Goal: Find specific page/section: Find specific page/section

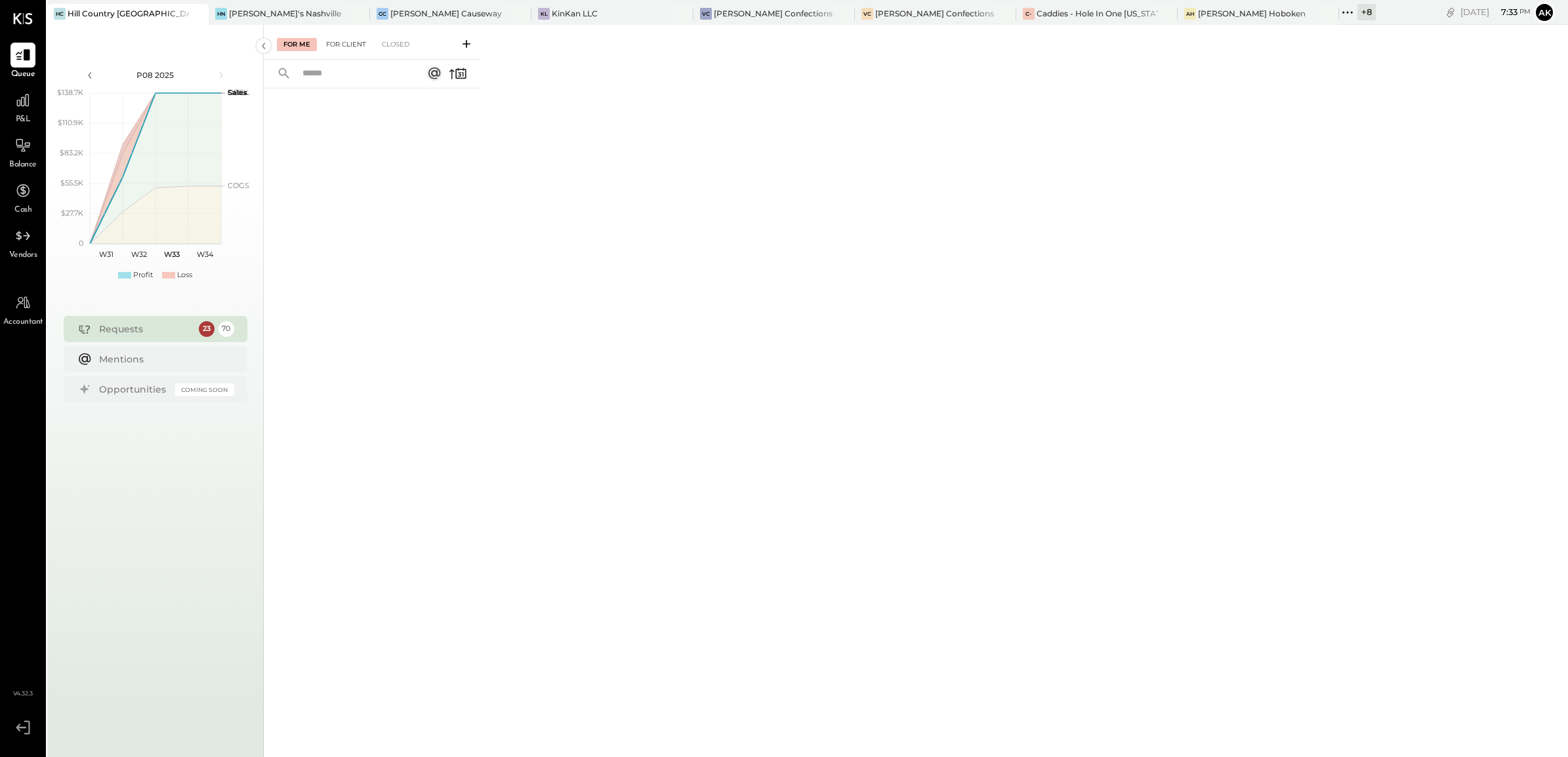
click at [345, 44] on div "For Client" at bounding box center [346, 44] width 53 height 13
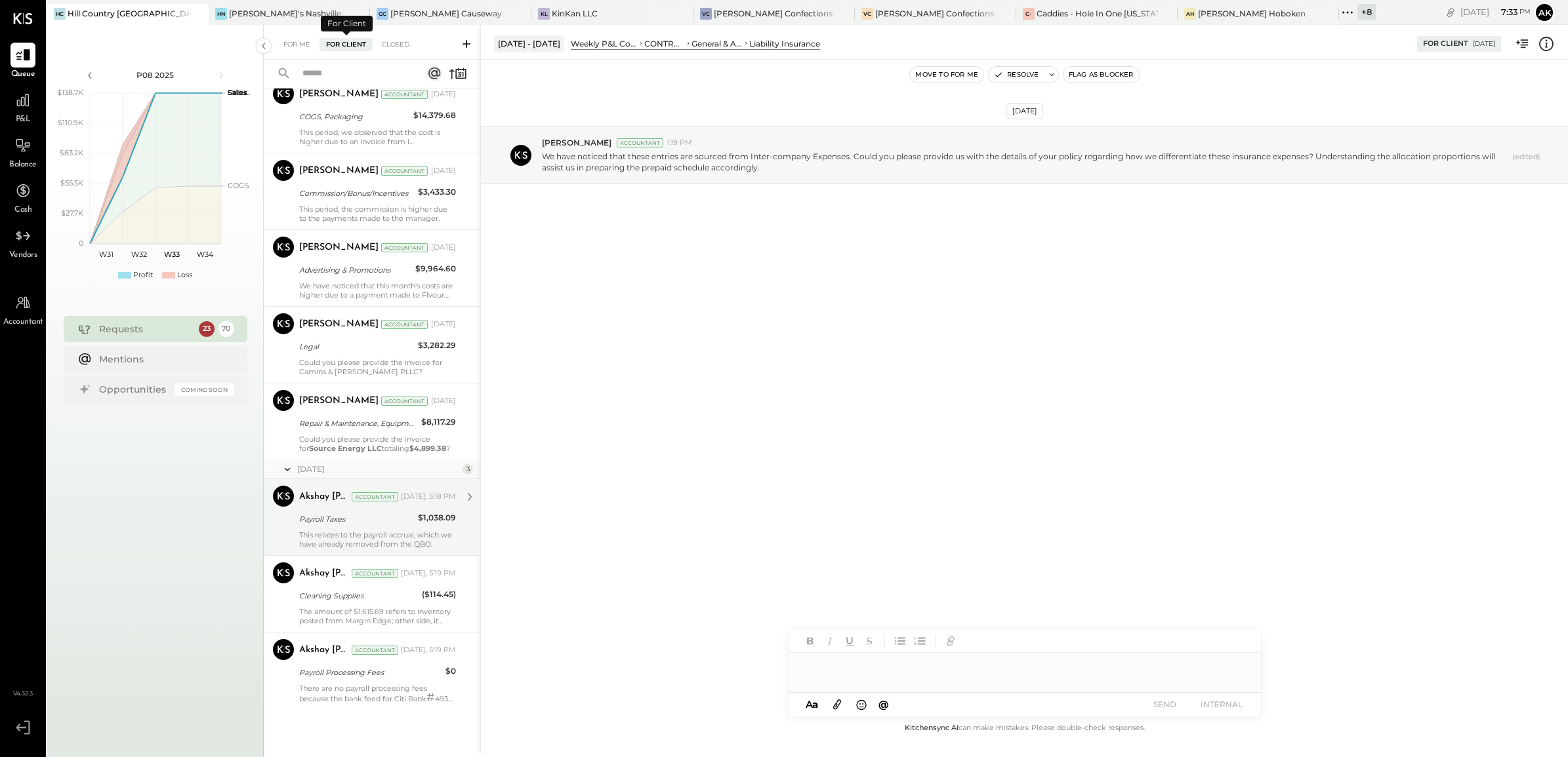
scroll to position [5118, 0]
click at [370, 526] on div "Payroll Taxes" at bounding box center [357, 519] width 115 height 13
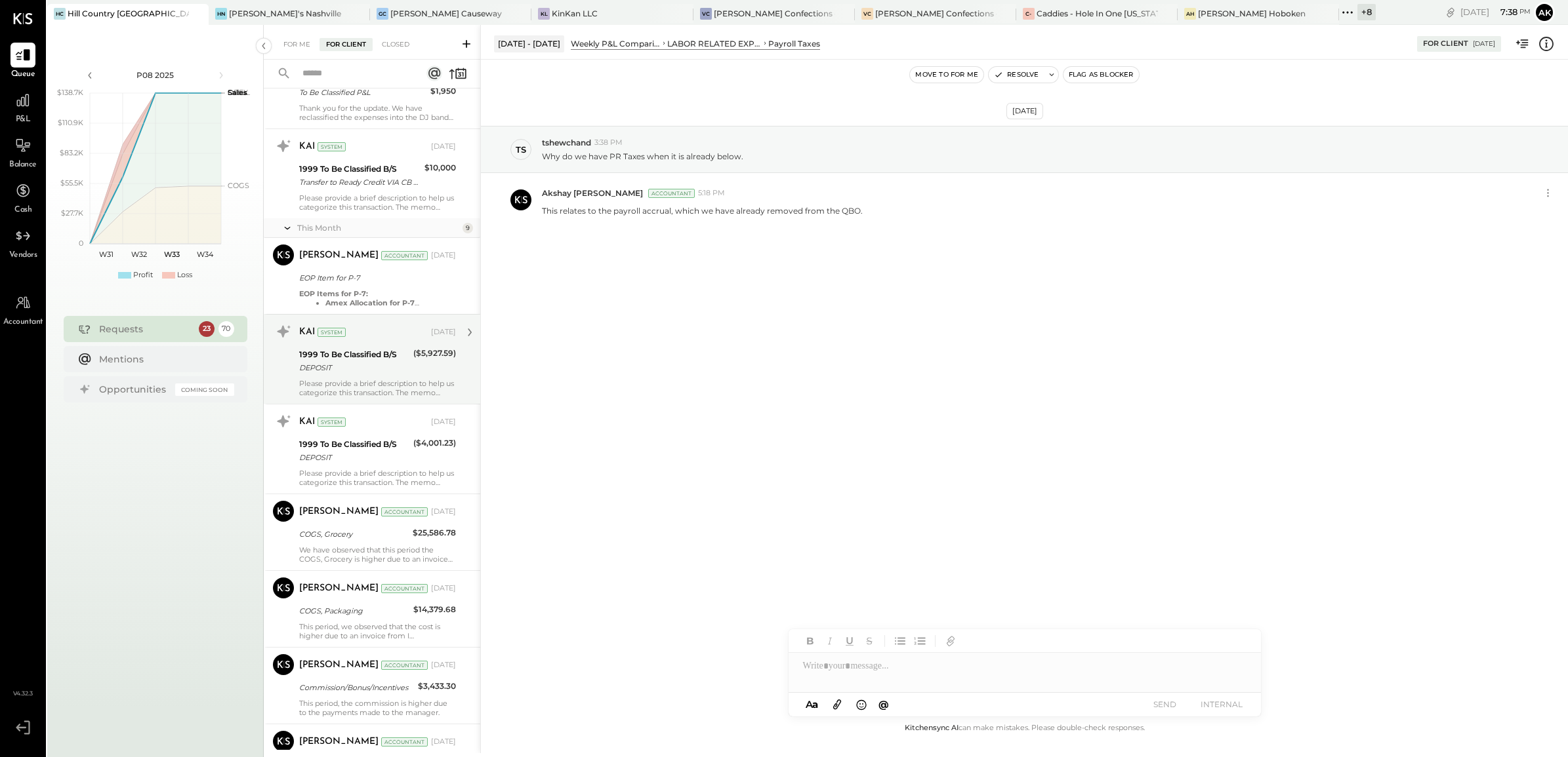
scroll to position [4299, 0]
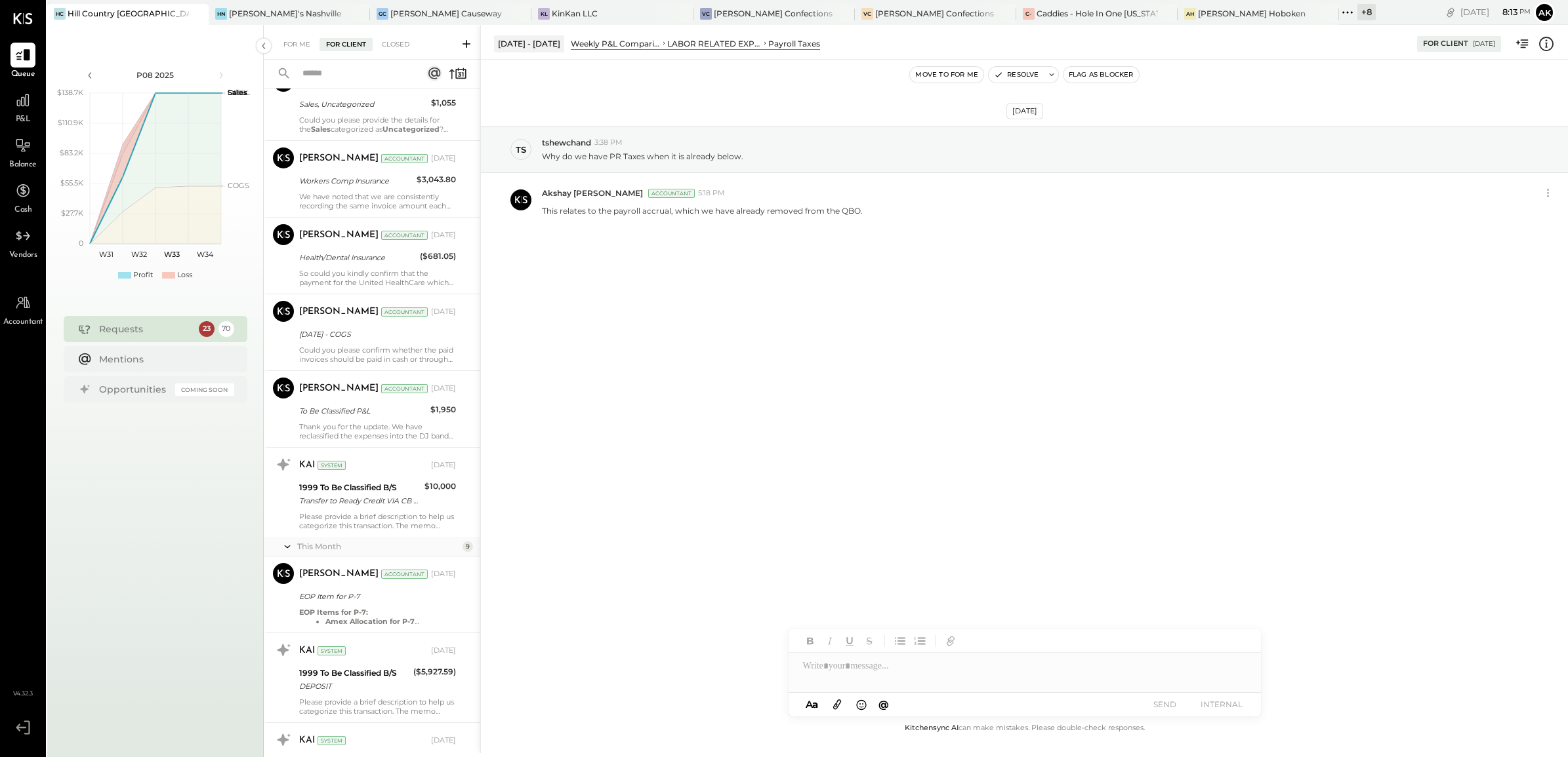
click at [935, 431] on div "[DATE] ts tshewchand 3:38 PM Why do we have PR Taxes when it is already below. …" at bounding box center [1024, 390] width 1087 height 661
